Goal: Task Accomplishment & Management: Manage account settings

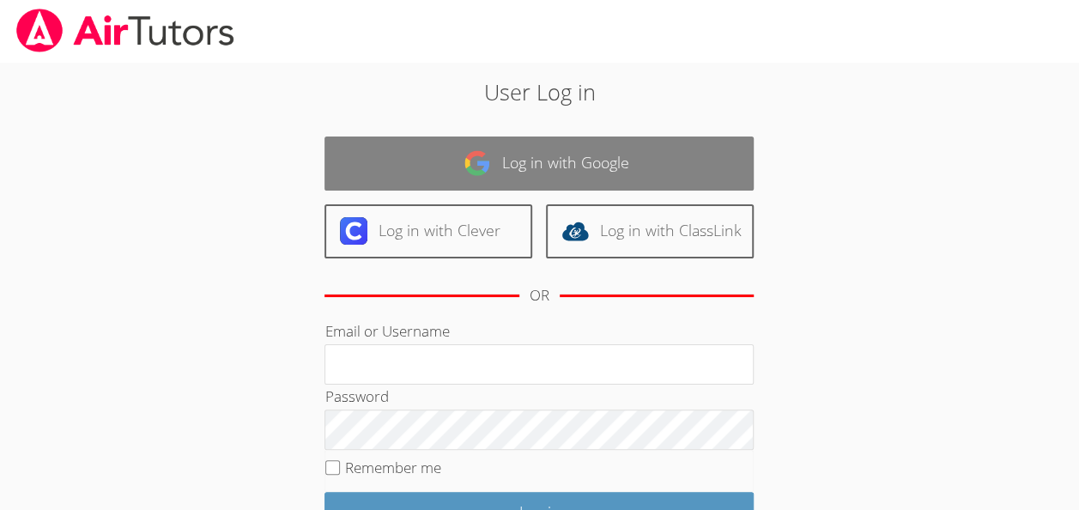
drag, startPoint x: 539, startPoint y: 168, endPoint x: 523, endPoint y: 170, distance: 16.4
click at [539, 168] on link "Log in with Google" at bounding box center [538, 163] width 429 height 54
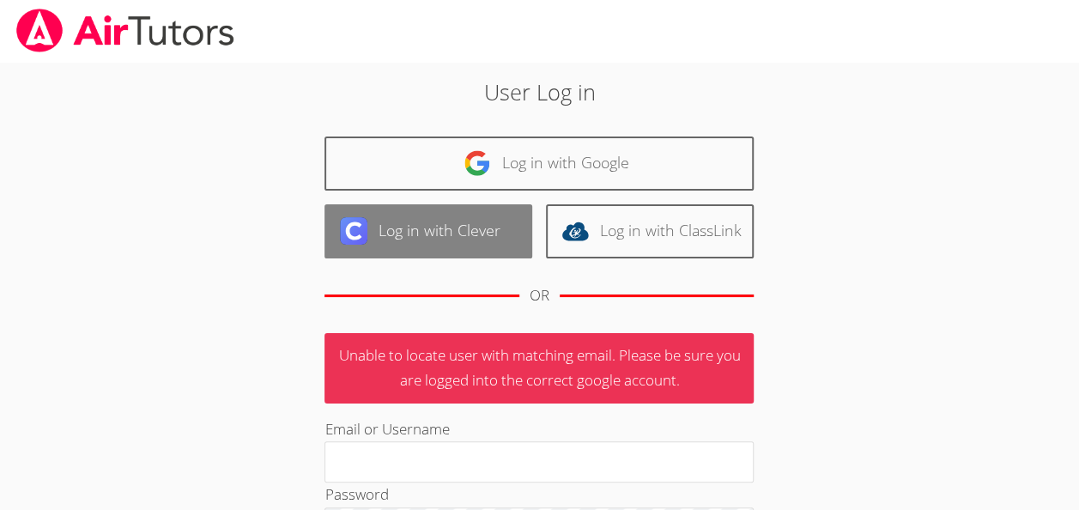
click at [482, 248] on link "Log in with Clever" at bounding box center [428, 231] width 208 height 54
